Goal: Task Accomplishment & Management: Complete application form

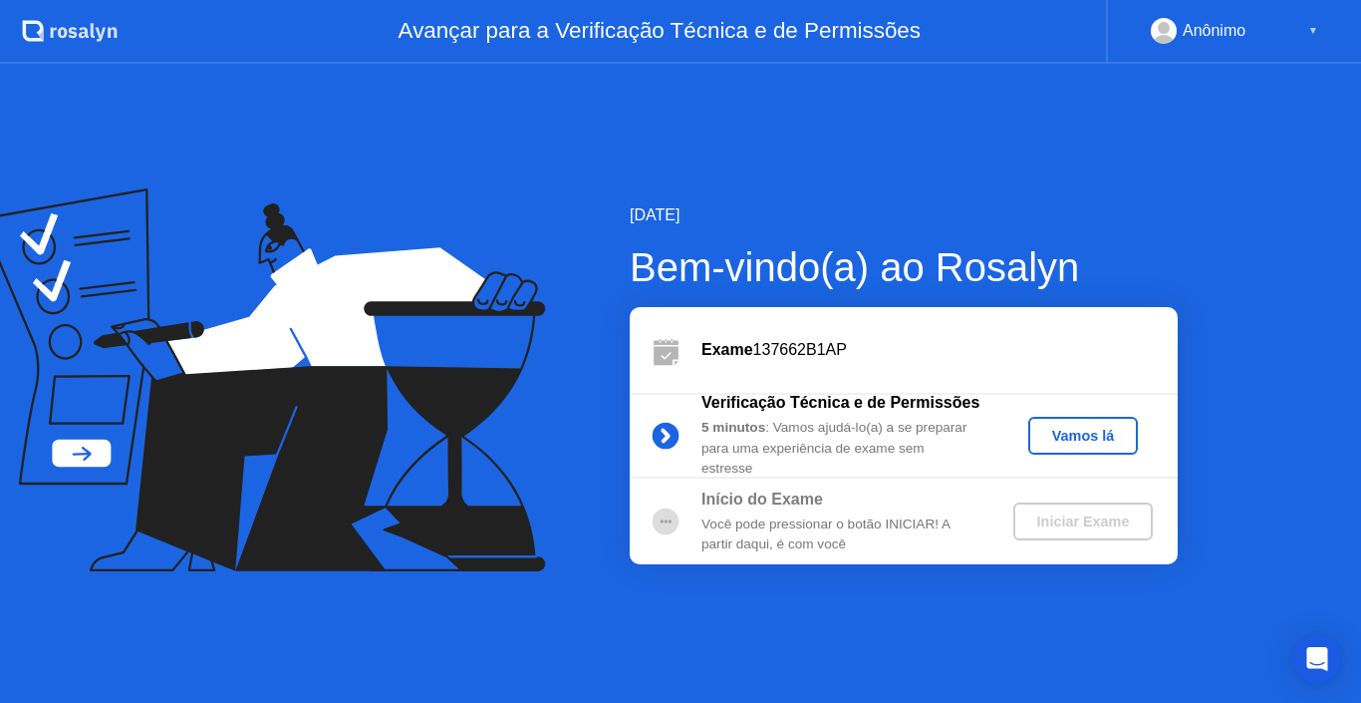
click at [1058, 450] on button "Vamos lá" at bounding box center [1084, 436] width 110 height 38
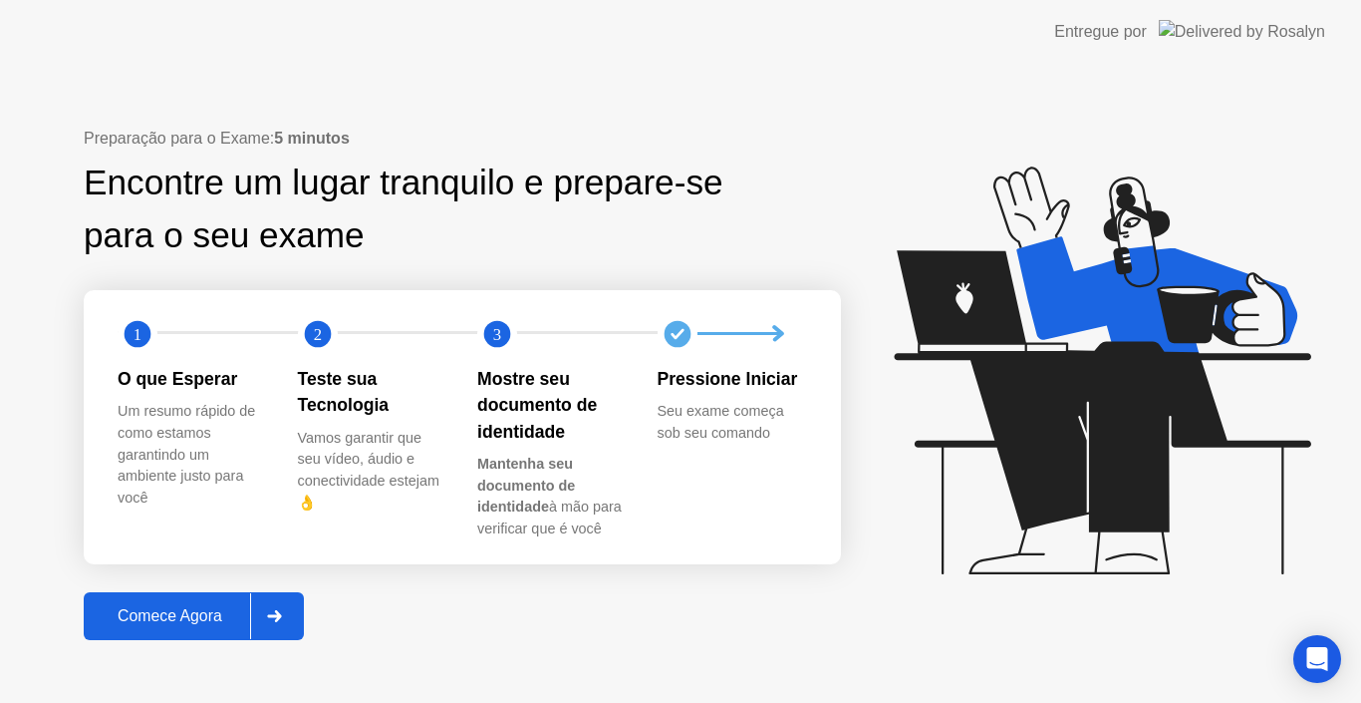
click at [133, 624] on div "Comece Agora" at bounding box center [170, 616] width 160 height 18
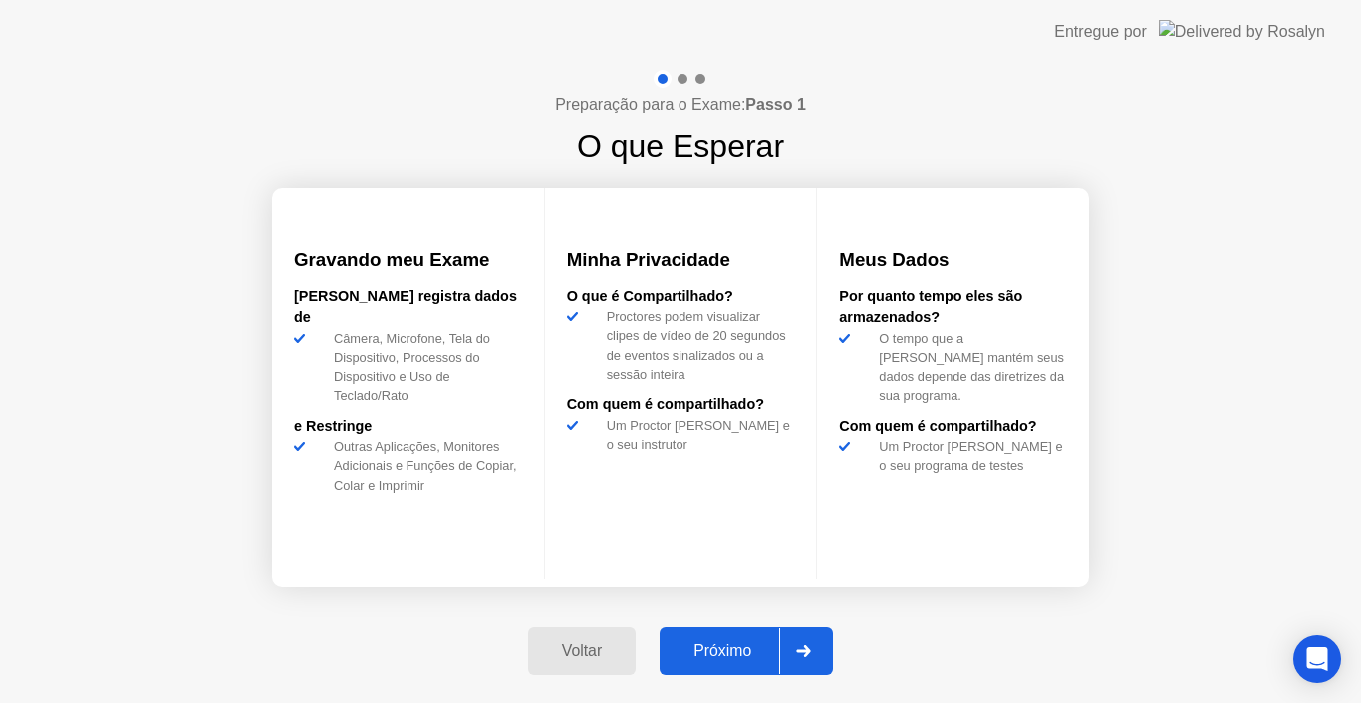
click at [736, 634] on button "Próximo" at bounding box center [746, 651] width 173 height 48
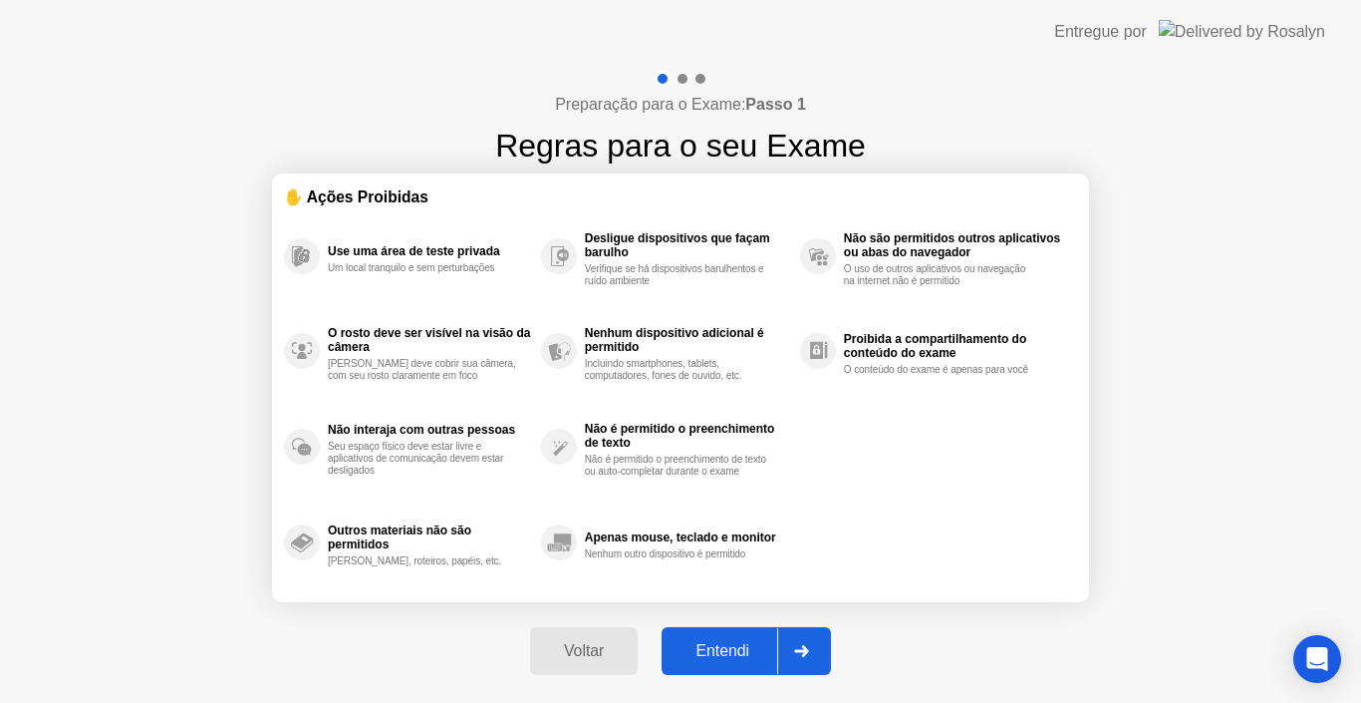
click at [736, 634] on button "Entendi" at bounding box center [746, 651] width 169 height 48
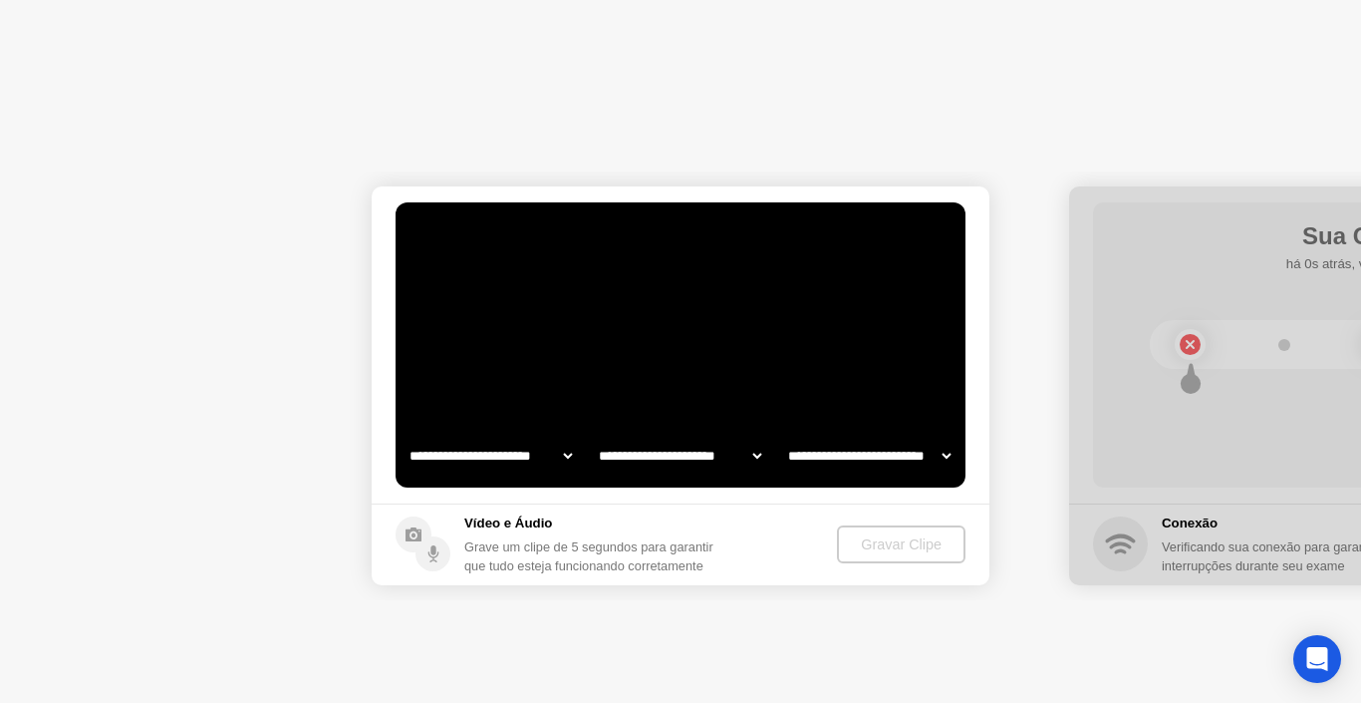
select select "**********"
select select "*******"
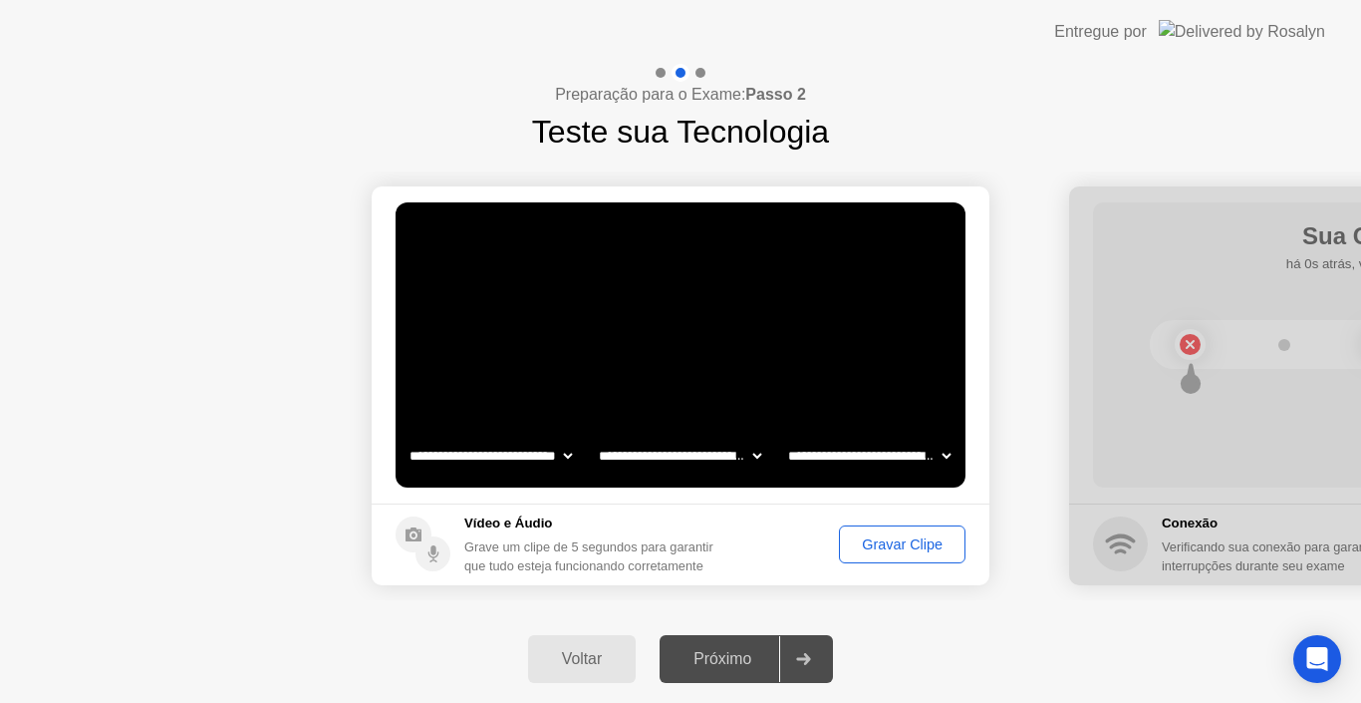
click at [721, 667] on div "Próximo" at bounding box center [723, 659] width 114 height 18
click at [882, 545] on div "Gravar Clipe" at bounding box center [902, 544] width 113 height 16
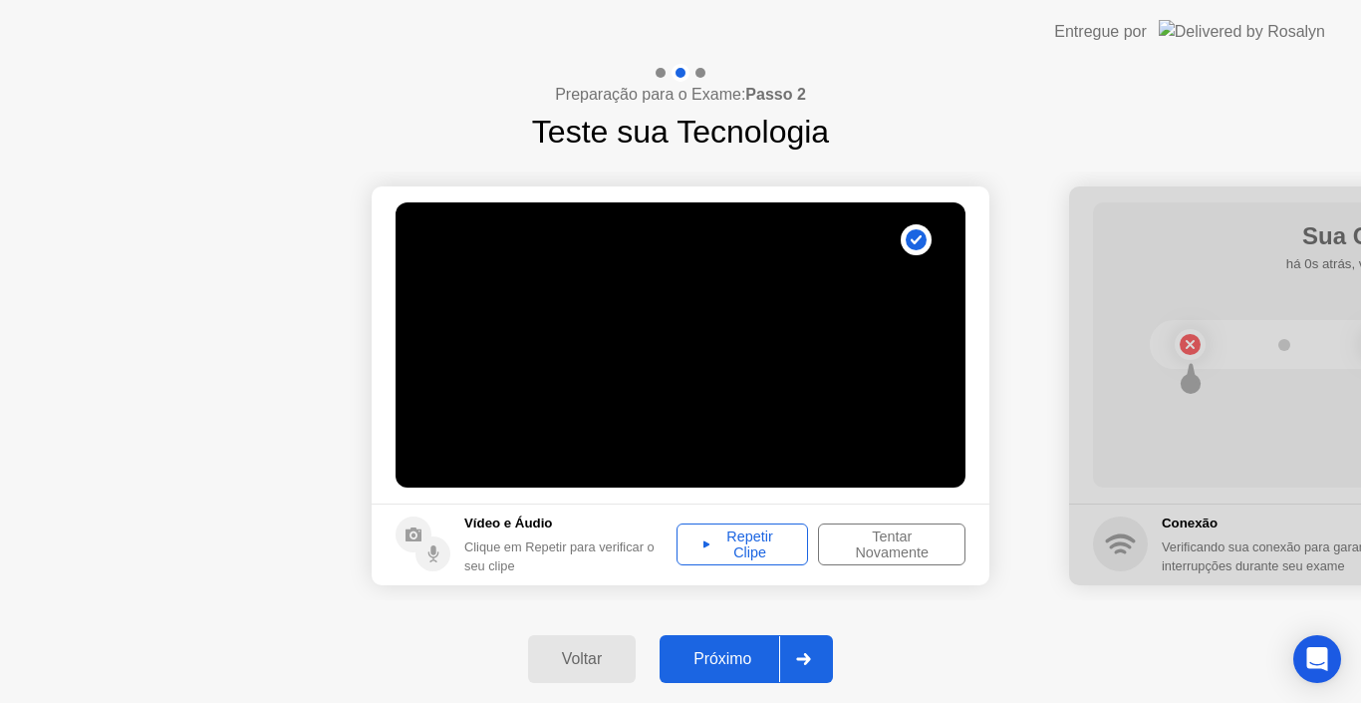
click at [739, 658] on div "Próximo" at bounding box center [723, 659] width 114 height 18
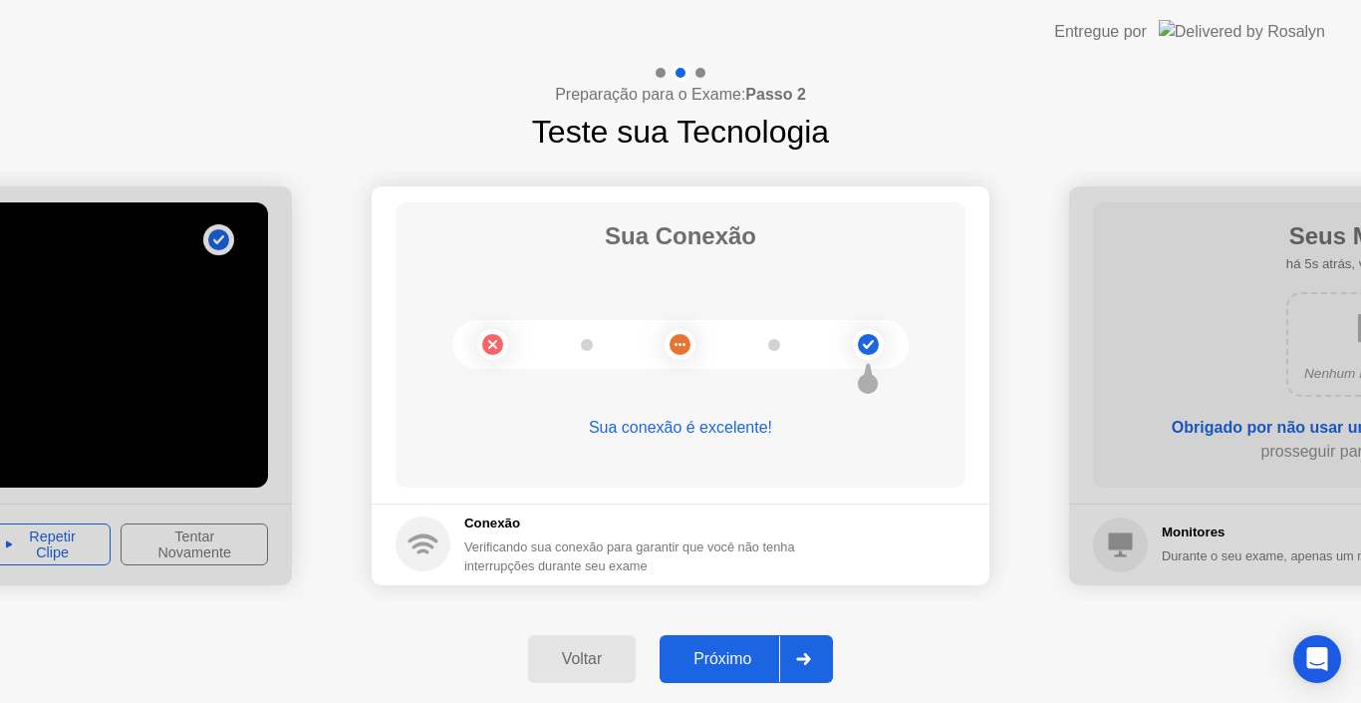
click at [739, 658] on div "Próximo" at bounding box center [723, 659] width 114 height 18
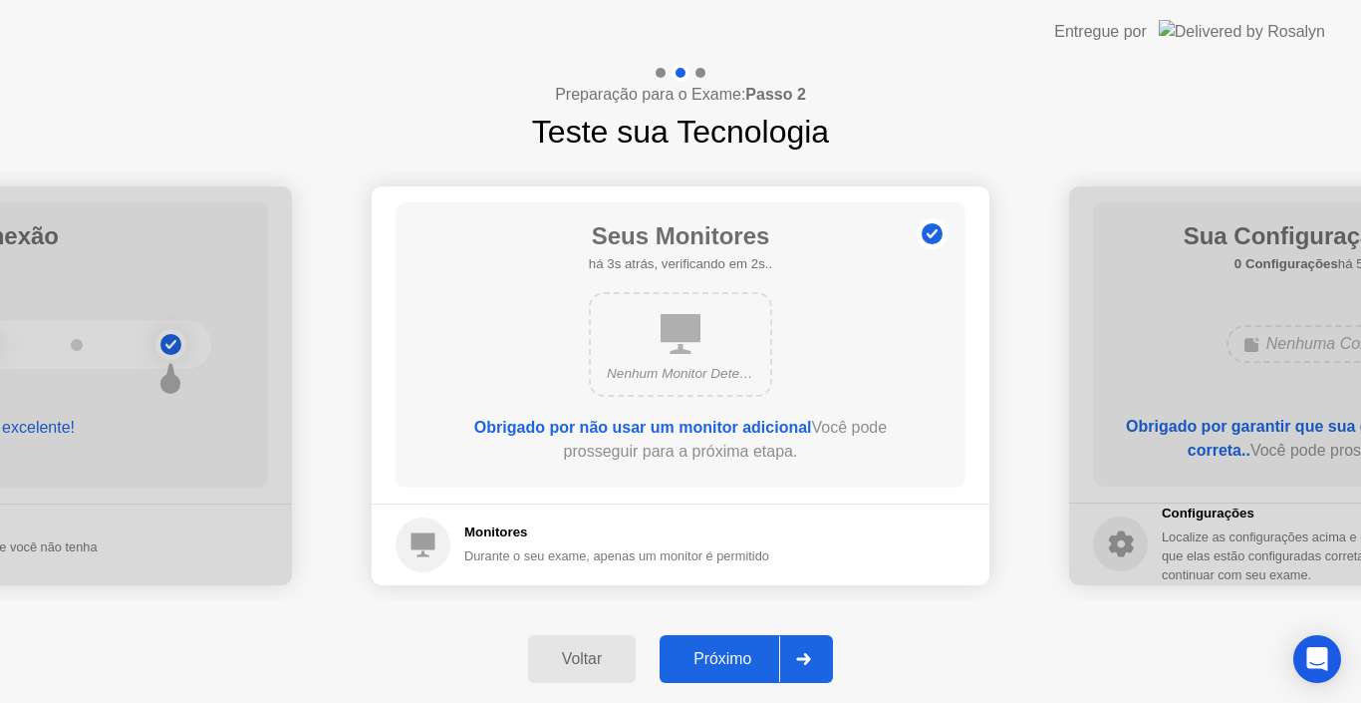
click at [739, 658] on div "Próximo" at bounding box center [723, 659] width 114 height 18
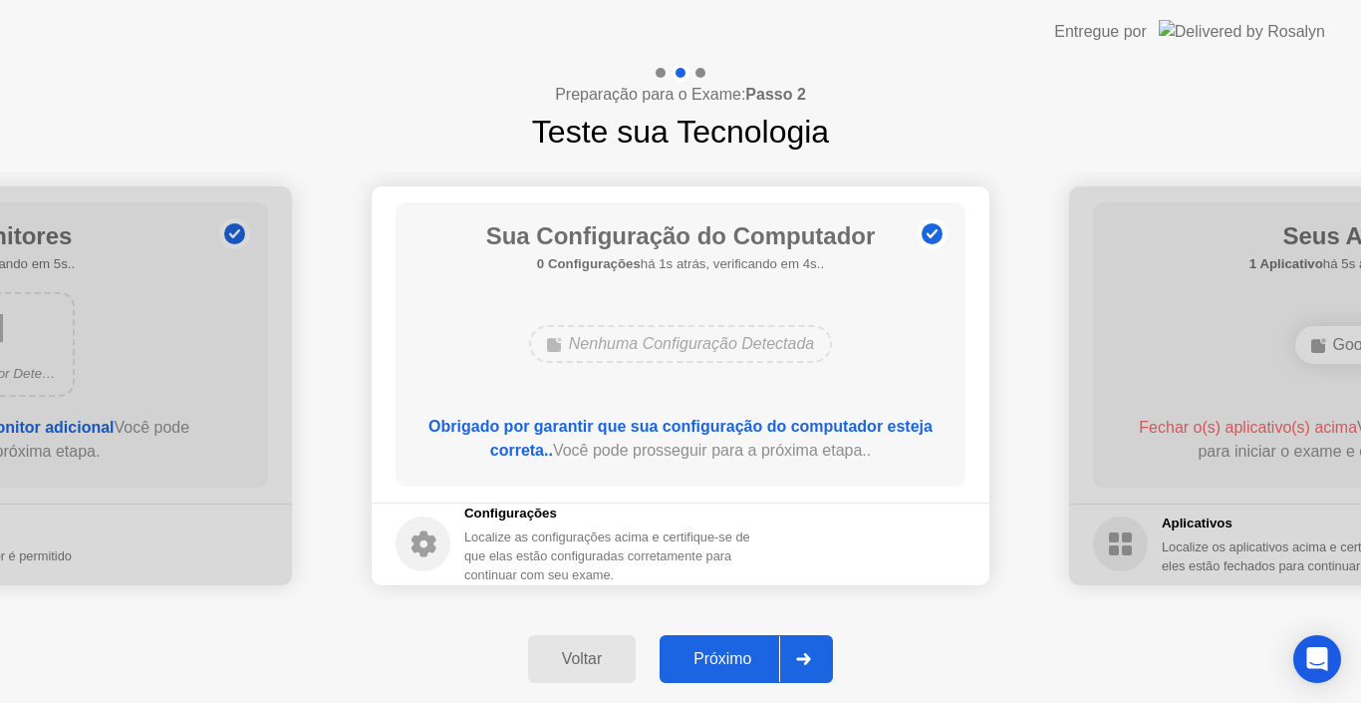
click at [739, 658] on div "Próximo" at bounding box center [723, 659] width 114 height 18
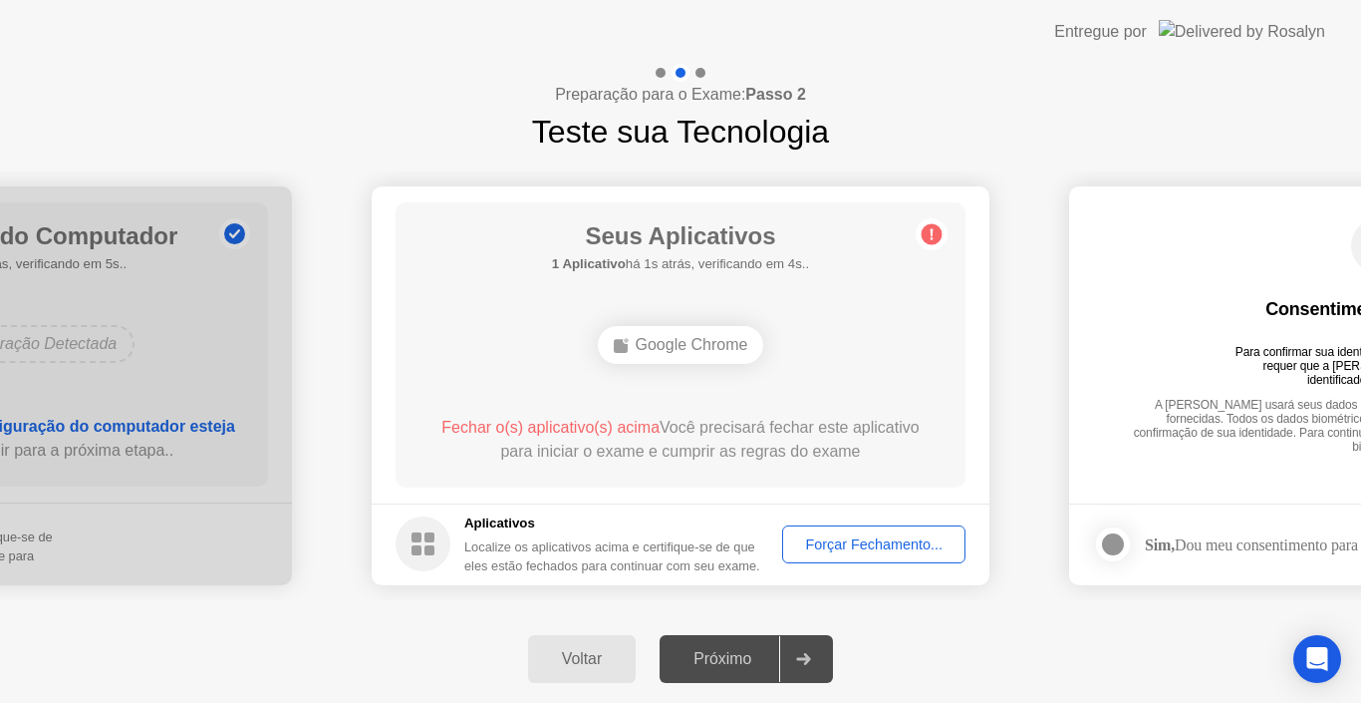
click at [830, 552] on div "Forçar Fechamento..." at bounding box center [873, 544] width 169 height 16
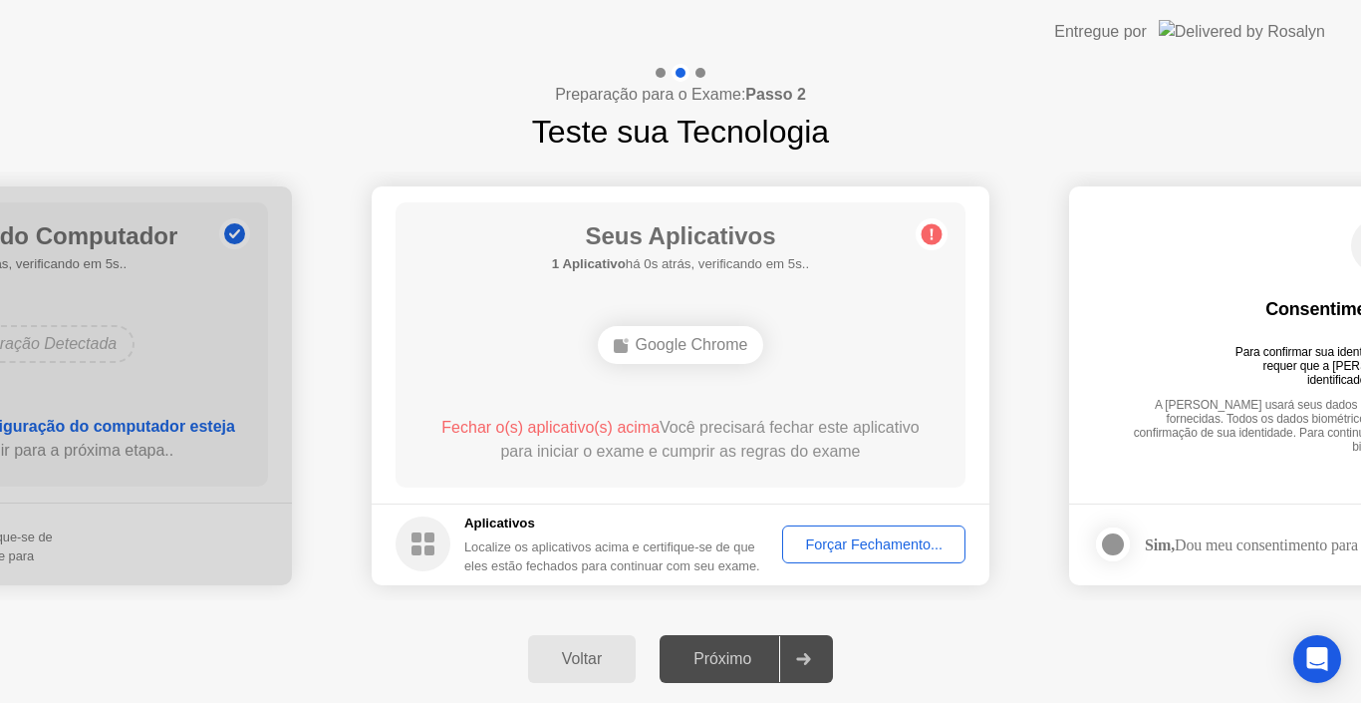
click at [736, 656] on div "Próximo" at bounding box center [723, 659] width 114 height 18
click at [821, 542] on div "Forçar Fechamento..." at bounding box center [873, 544] width 169 height 16
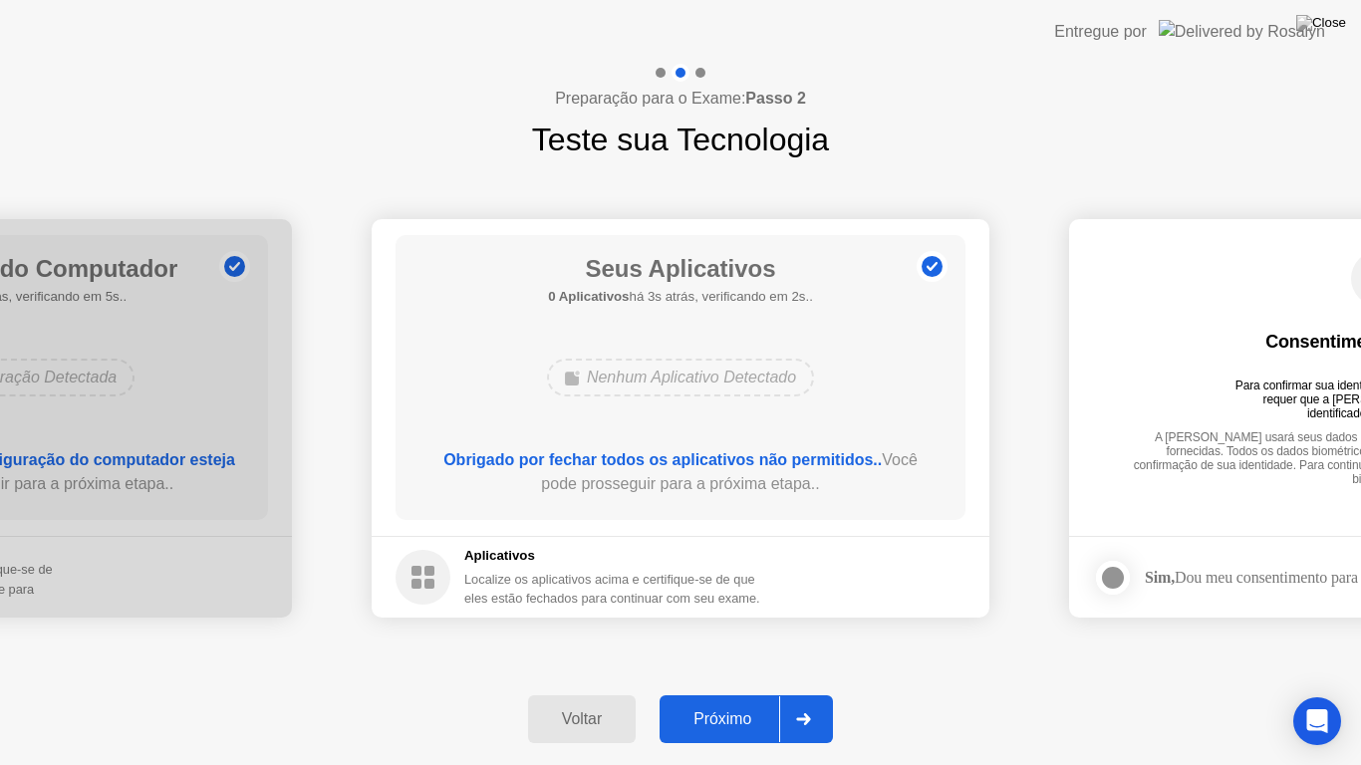
click at [747, 702] on div "Próximo" at bounding box center [723, 720] width 114 height 18
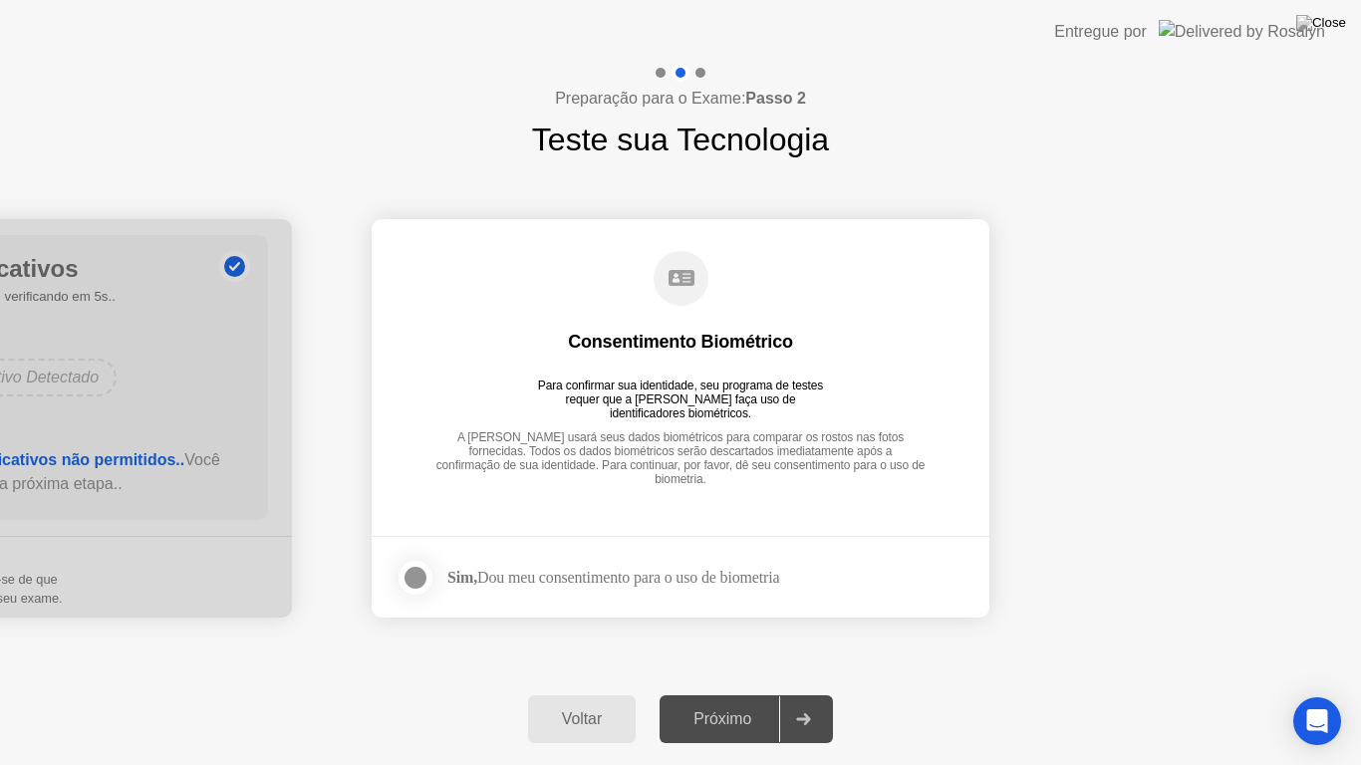
click at [427, 578] on div at bounding box center [416, 578] width 24 height 24
click at [696, 702] on button "Próximo" at bounding box center [746, 720] width 173 height 48
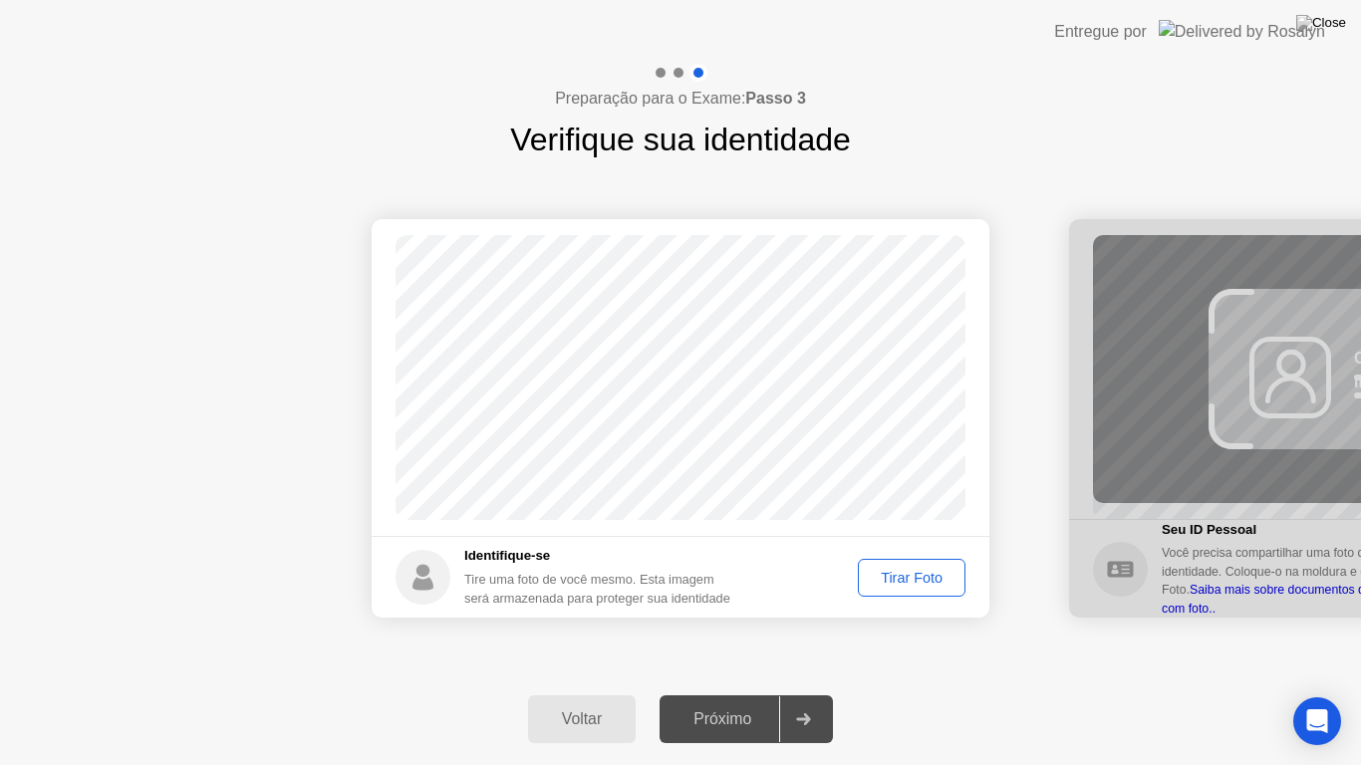
click at [896, 582] on div "Tirar Foto" at bounding box center [912, 578] width 94 height 16
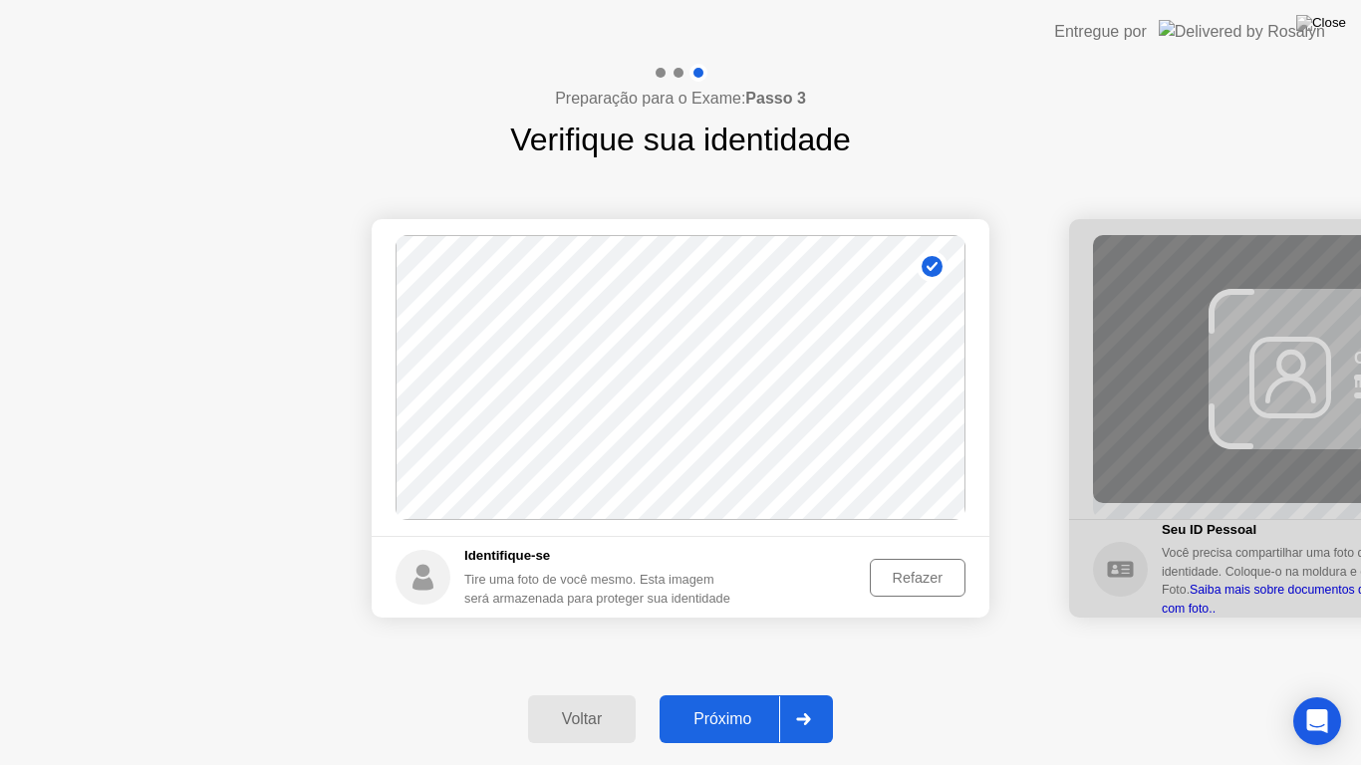
click at [694, 702] on div "Próximo" at bounding box center [723, 720] width 114 height 18
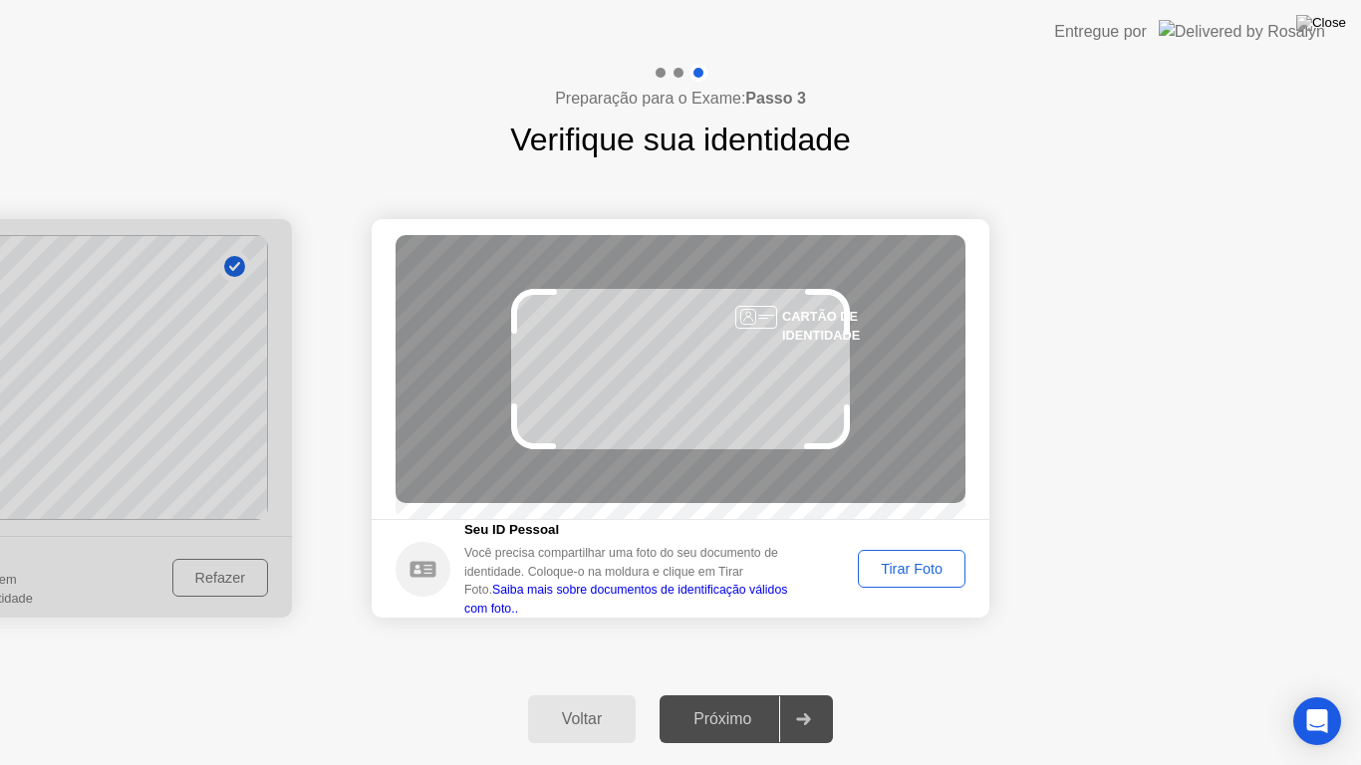
click at [869, 577] on div "Tirar Foto" at bounding box center [912, 569] width 94 height 16
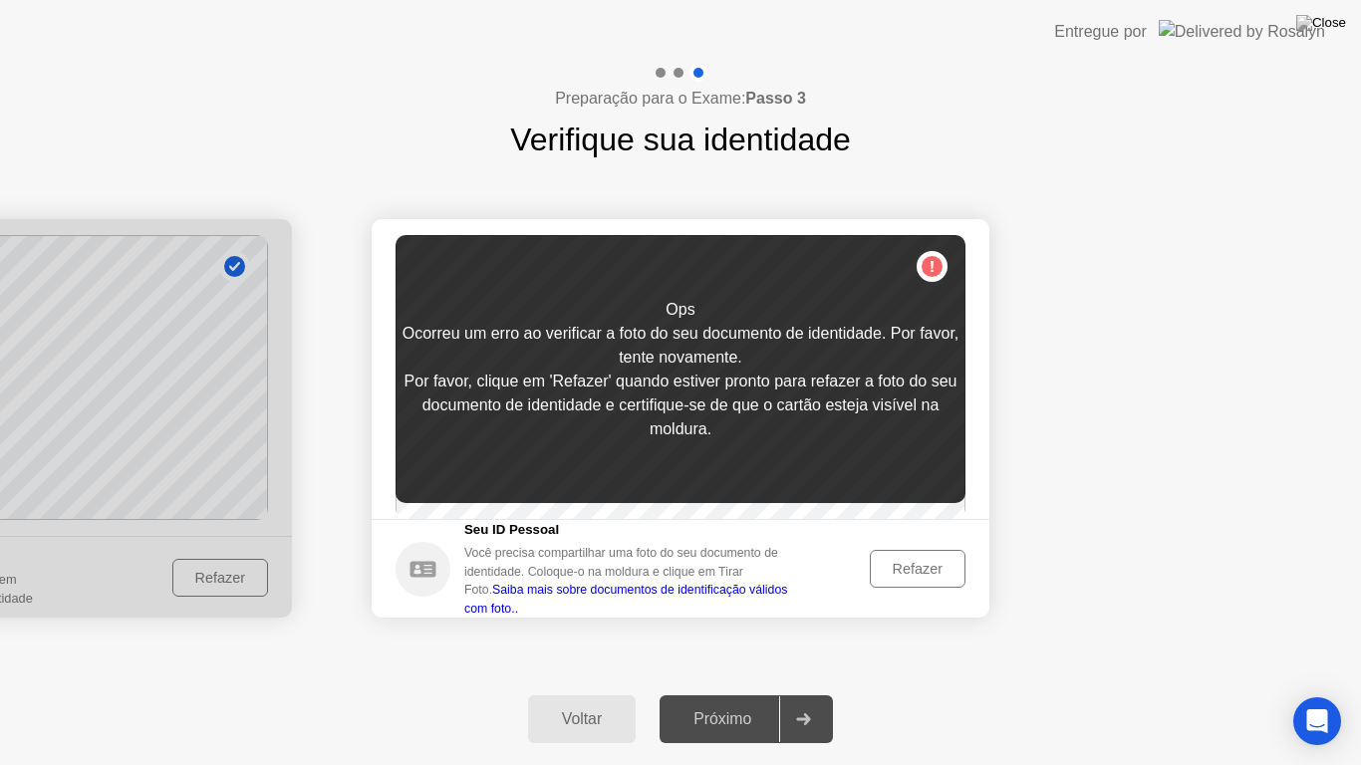
click at [883, 577] on div "Refazer" at bounding box center [918, 569] width 82 height 16
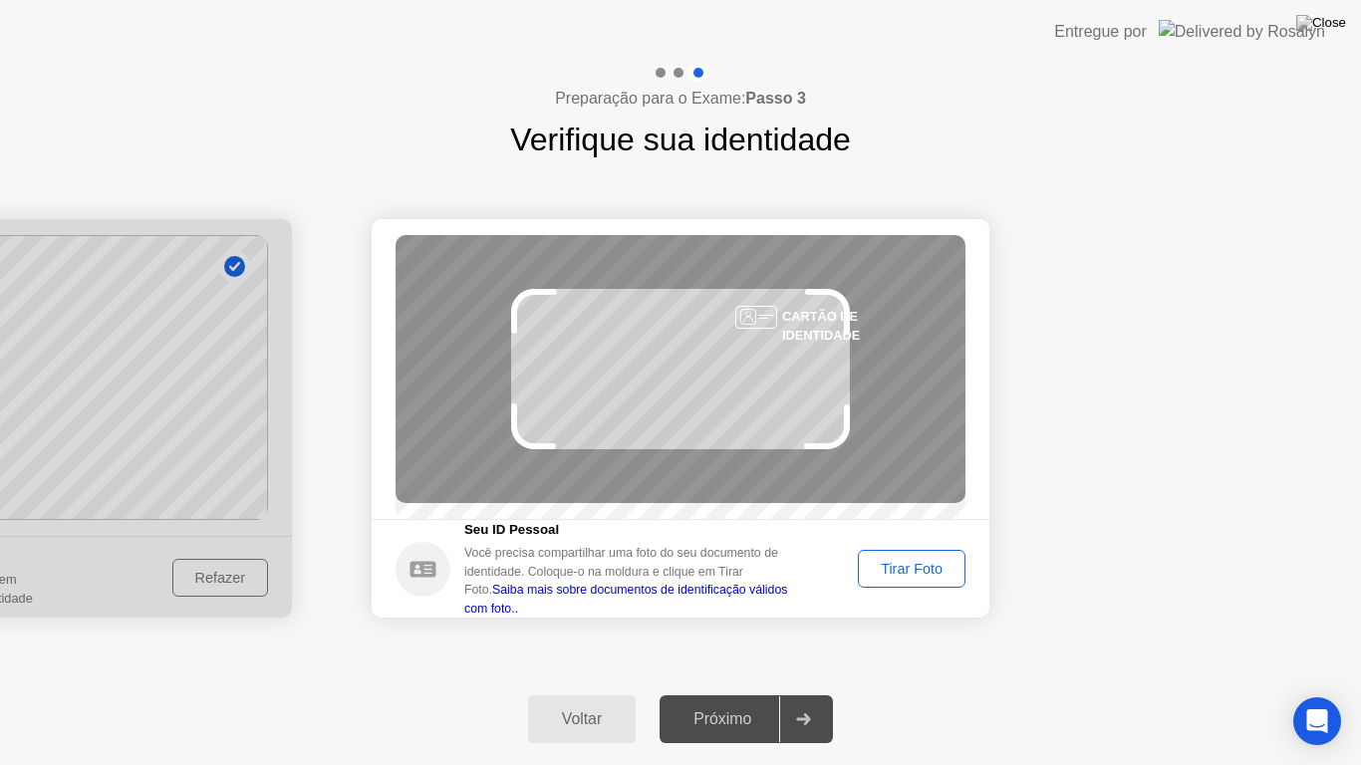
click at [884, 577] on div "Tirar Foto" at bounding box center [912, 569] width 94 height 16
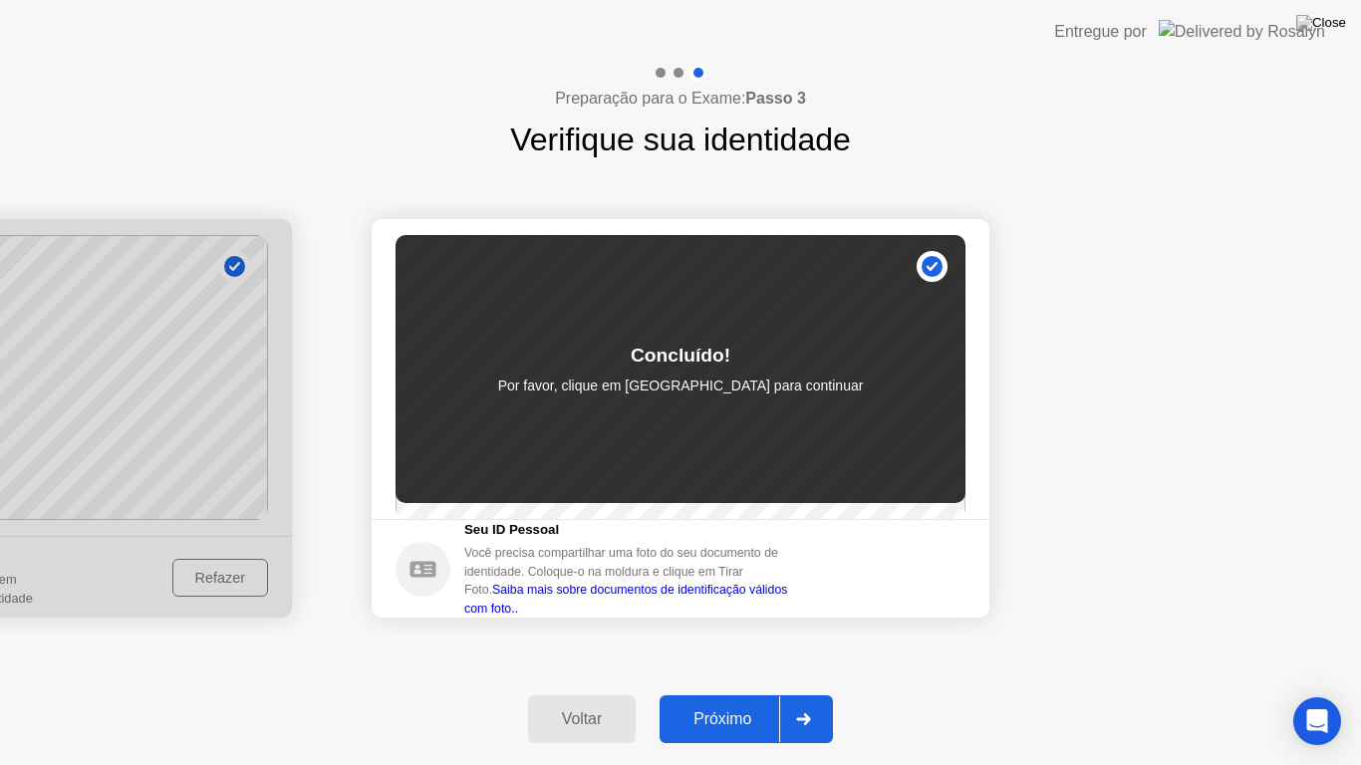
click at [724, 702] on div "Próximo" at bounding box center [723, 720] width 114 height 18
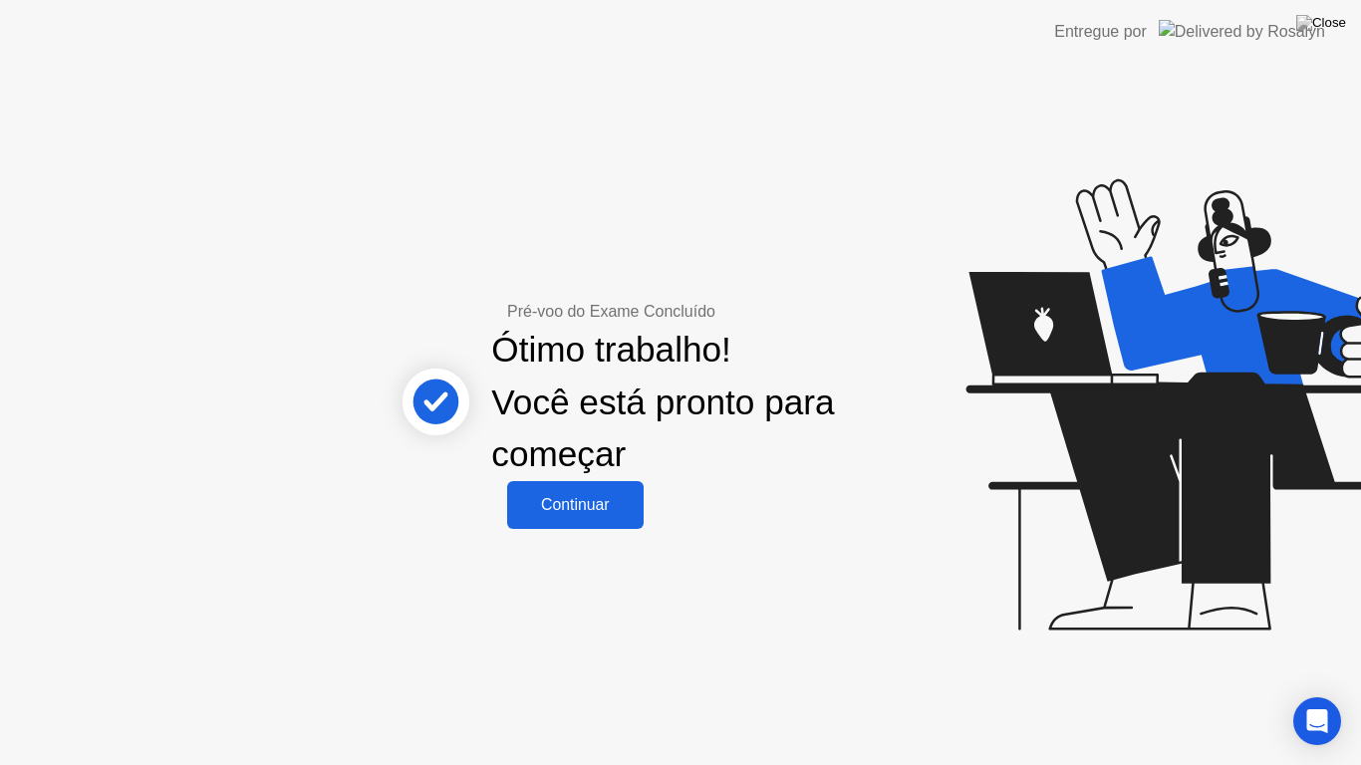
click at [587, 511] on div "Continuar" at bounding box center [575, 505] width 125 height 18
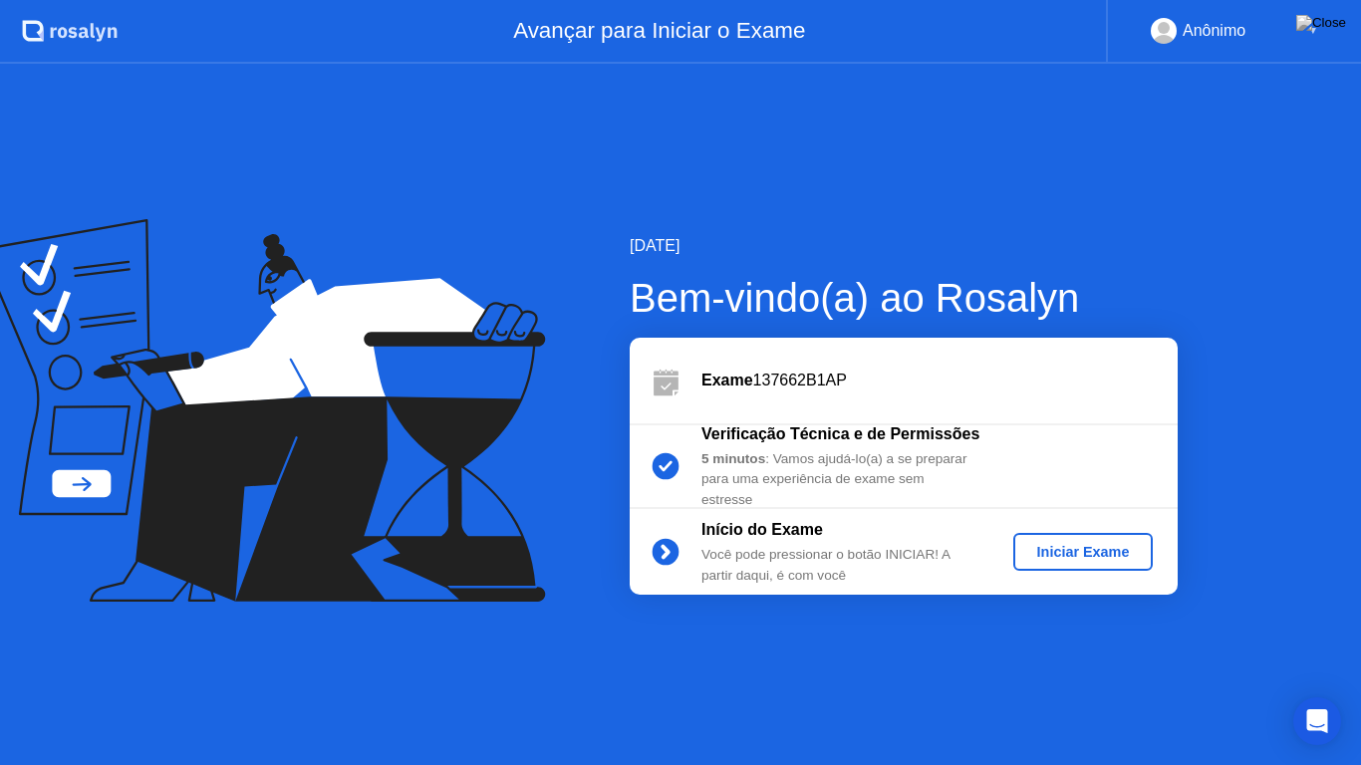
click at [1050, 549] on div "Iniciar Exame" at bounding box center [1084, 552] width 125 height 16
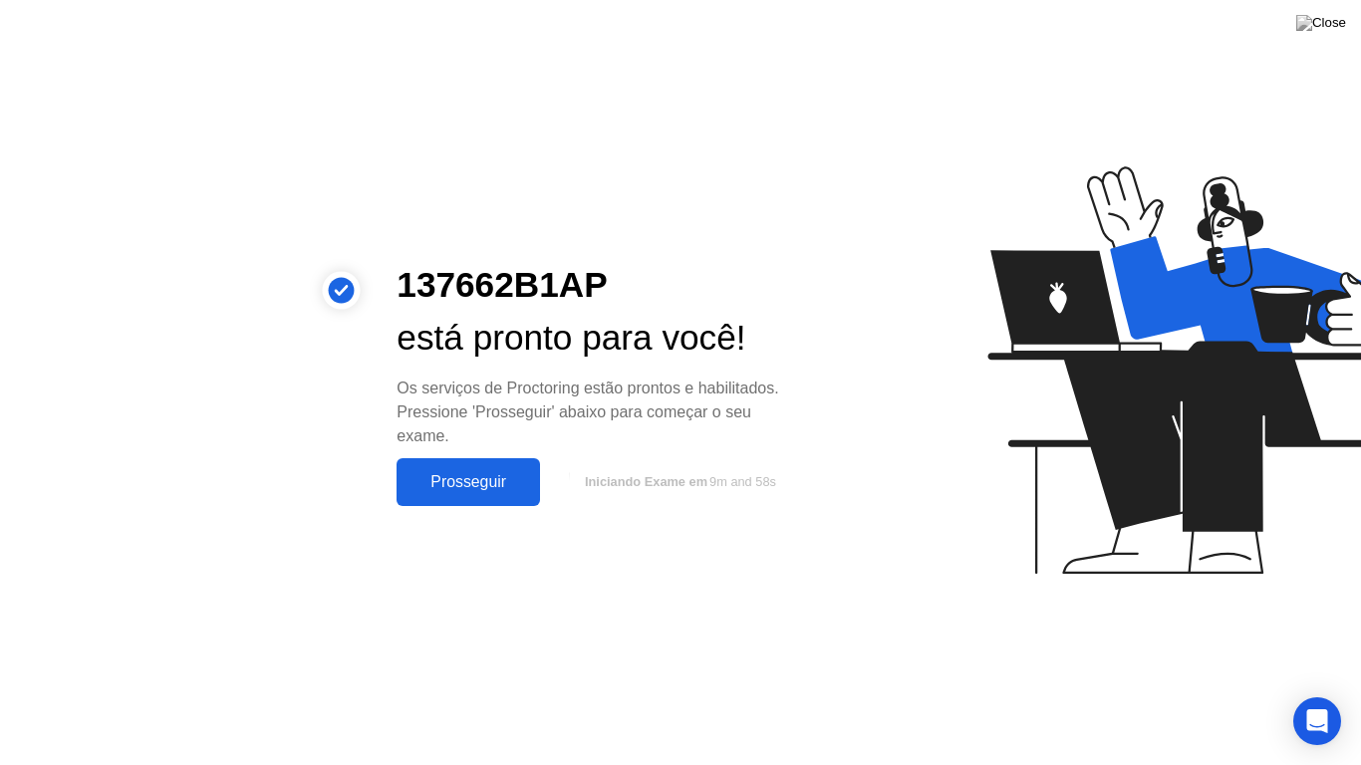
click at [503, 489] on div "Prosseguir" at bounding box center [469, 482] width 132 height 18
